Goal: Task Accomplishment & Management: Manage account settings

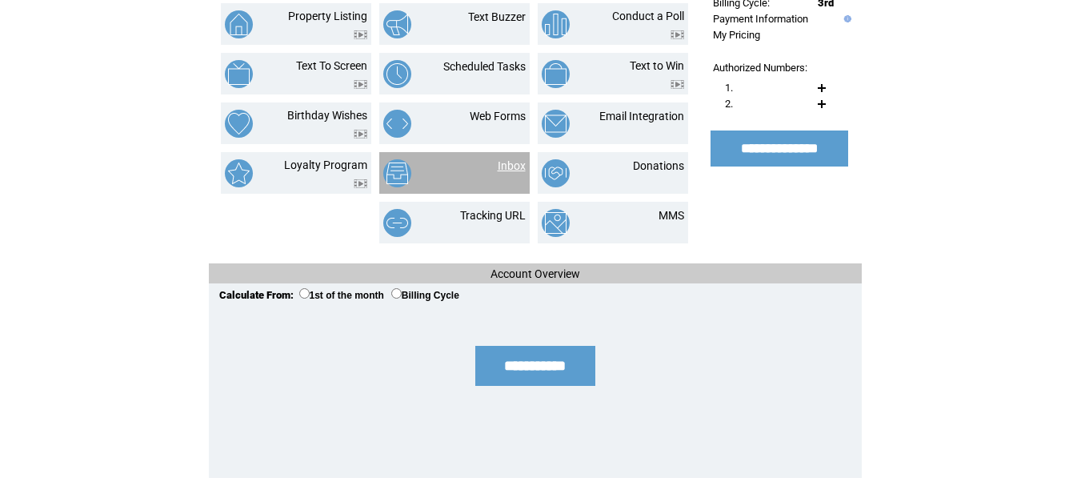
click at [511, 159] on link "Inbox" at bounding box center [512, 165] width 28 height 13
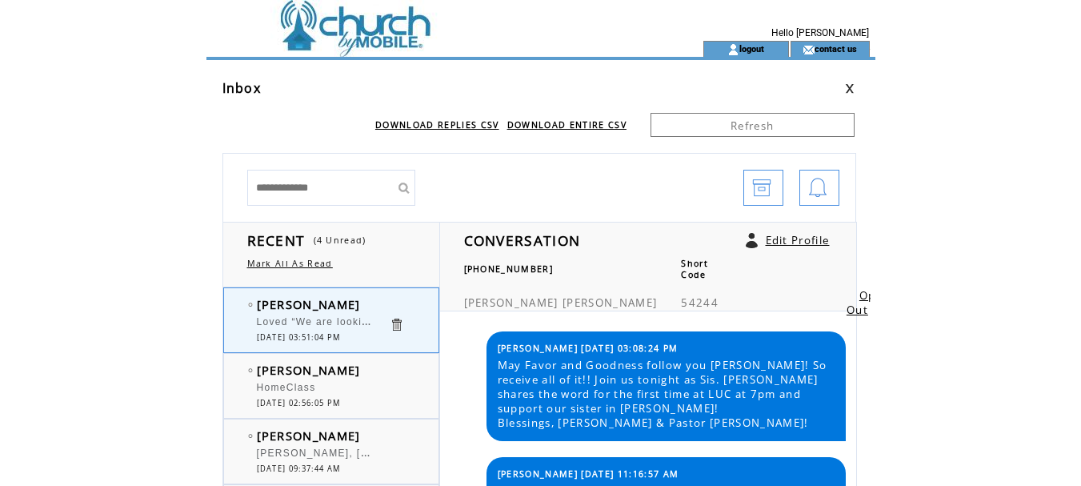
scroll to position [1834, 0]
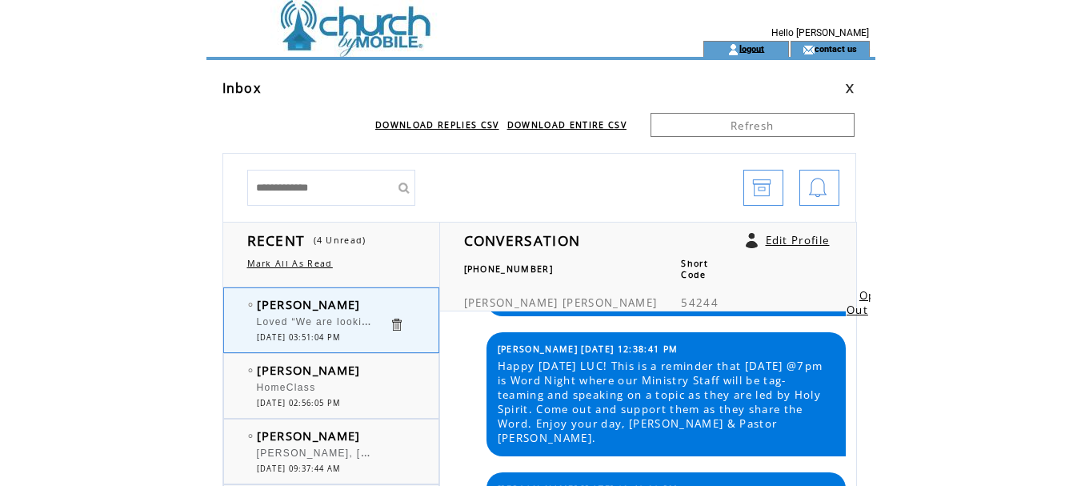
click at [750, 45] on link "logout" at bounding box center [751, 48] width 25 height 10
